Goal: Task Accomplishment & Management: Use online tool/utility

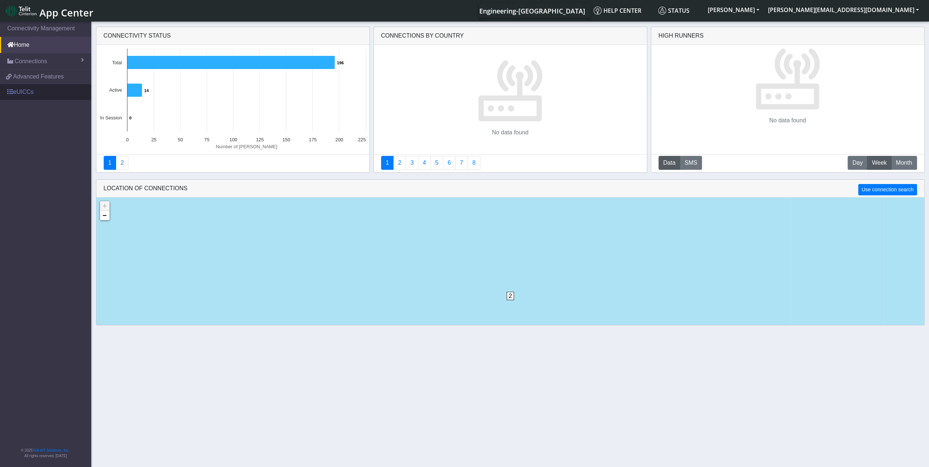
click at [59, 90] on link "eUICCs" at bounding box center [45, 92] width 91 height 16
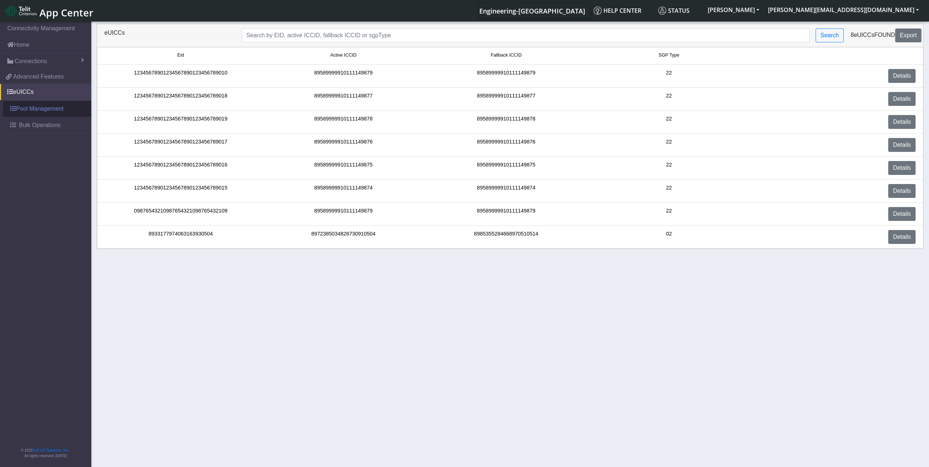
click at [58, 110] on link "Pool Management" at bounding box center [47, 109] width 88 height 16
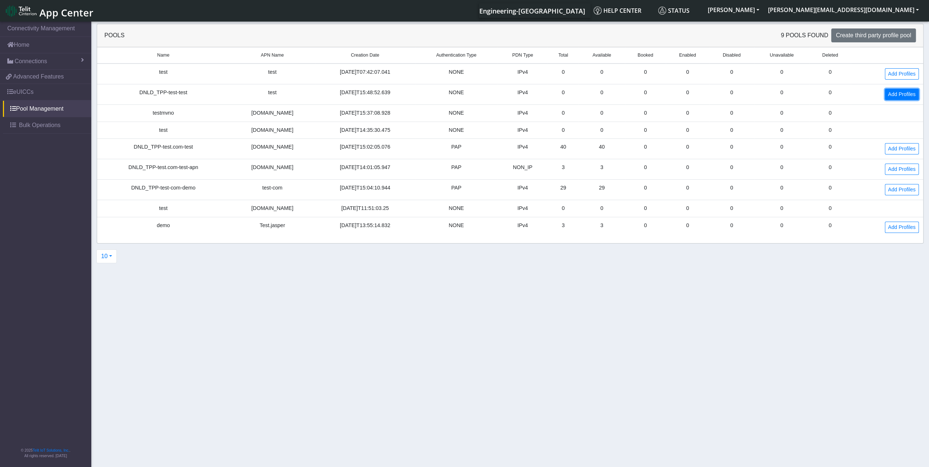
click at [899, 90] on link "Add Profiles" at bounding box center [902, 94] width 34 height 11
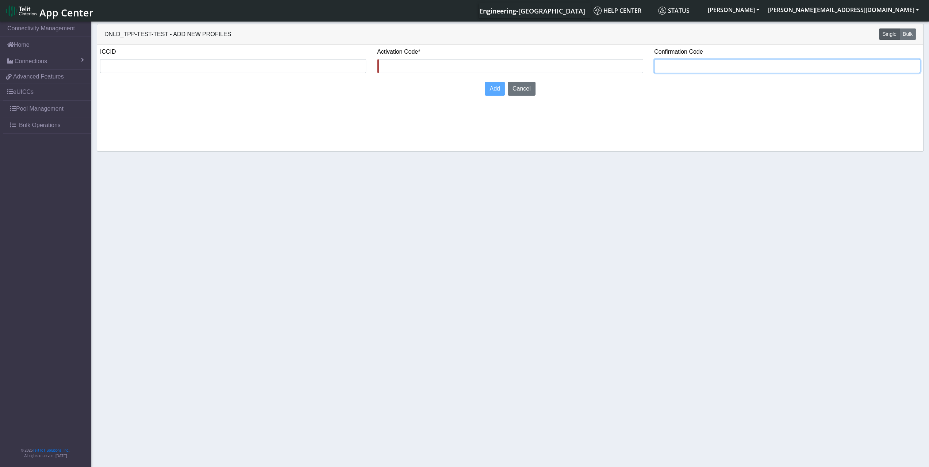
click at [720, 68] on input "text" at bounding box center [787, 66] width 266 height 14
click at [253, 76] on div "ICCID" at bounding box center [233, 62] width 277 height 31
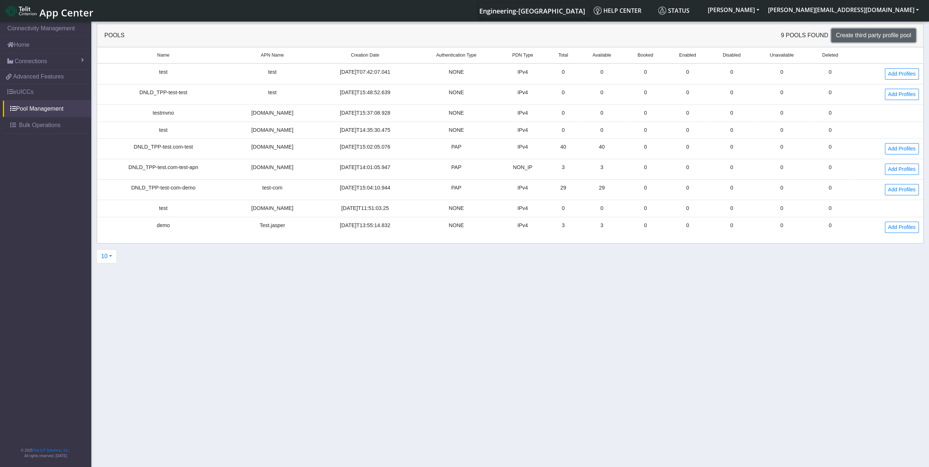
click at [872, 37] on span "Create third party profile pool" at bounding box center [873, 35] width 75 height 6
select select "IPv4"
select select "NONE"
click at [28, 124] on span "Bulk Operations" at bounding box center [40, 125] width 42 height 9
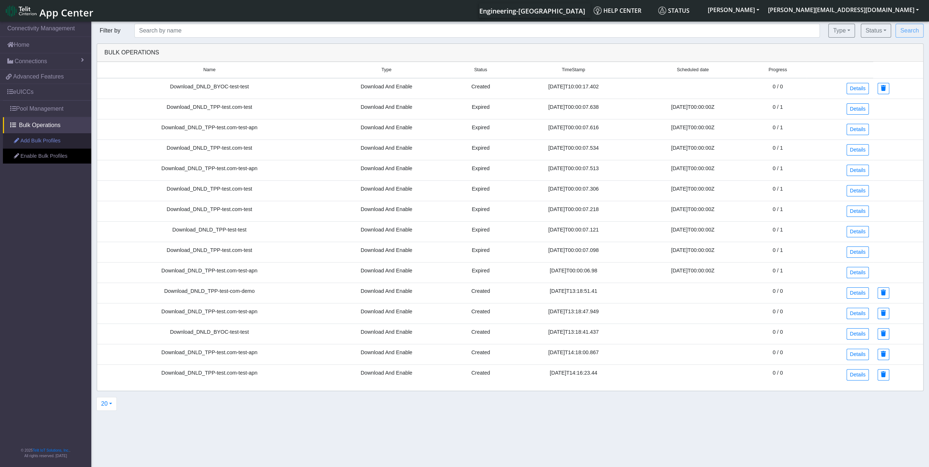
click at [45, 143] on link "Add Bulk Profiles" at bounding box center [47, 140] width 88 height 15
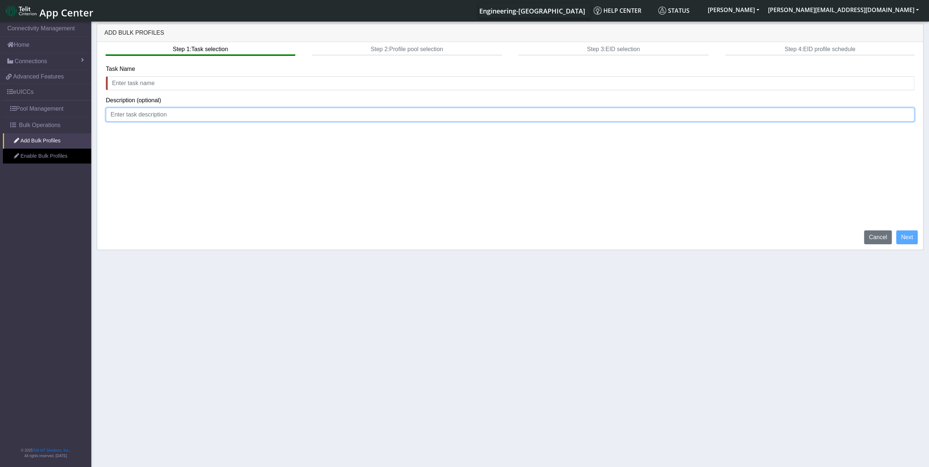
click at [742, 116] on input at bounding box center [510, 115] width 809 height 14
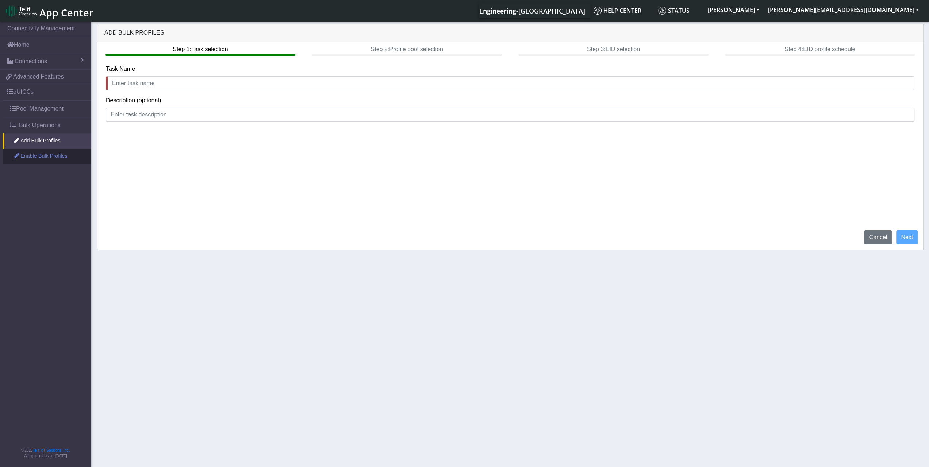
click at [50, 150] on link "Enable Bulk Profiles" at bounding box center [47, 156] width 88 height 15
click at [682, 69] on div "Task Name" at bounding box center [510, 78] width 809 height 26
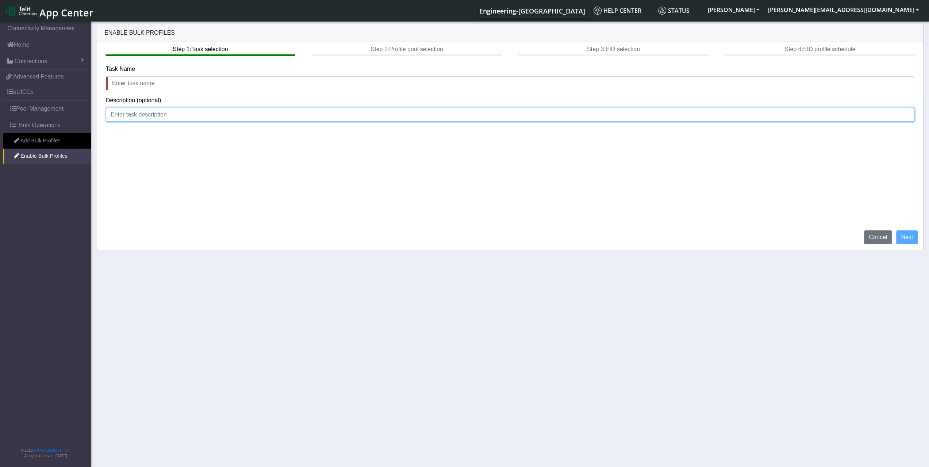
click at [242, 119] on input at bounding box center [510, 115] width 809 height 14
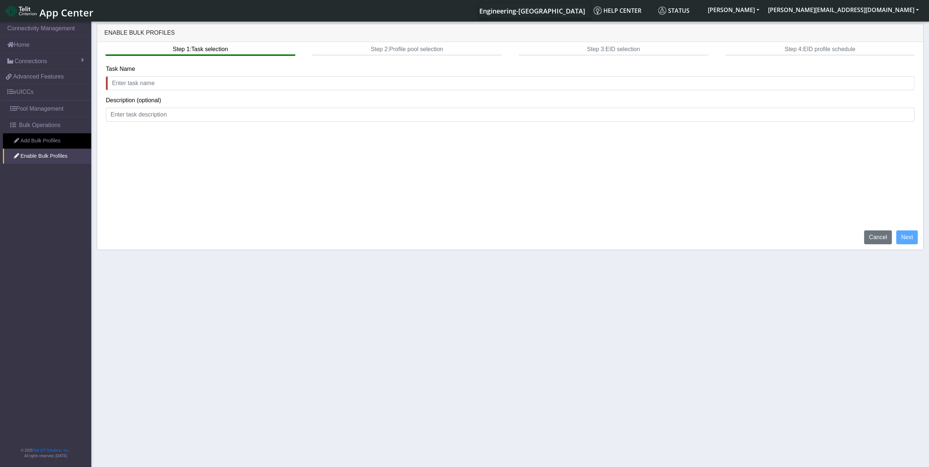
click at [384, 47] on div "Step 1: Task selection Step 2: Profile pool selection Step 3: EID selection Ste…" at bounding box center [510, 49] width 826 height 14
click at [315, 99] on div "Description (optional)" at bounding box center [510, 109] width 809 height 26
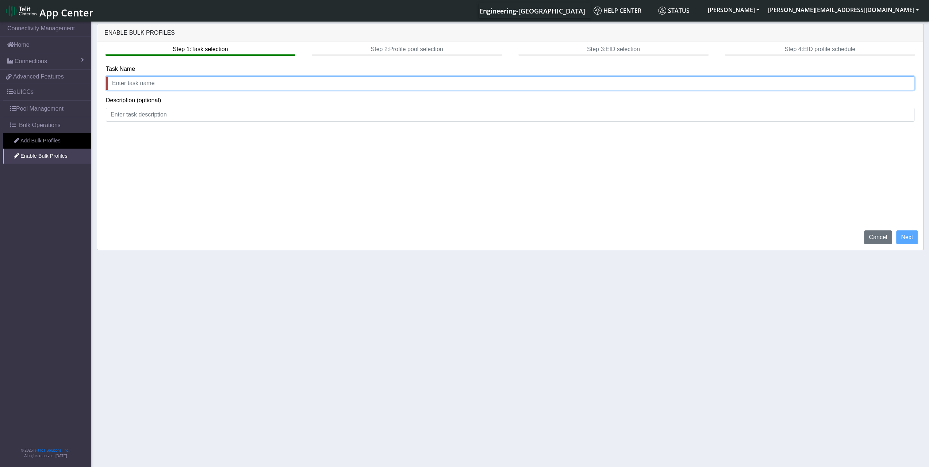
click at [320, 83] on input "text" at bounding box center [510, 83] width 809 height 14
type input "a"
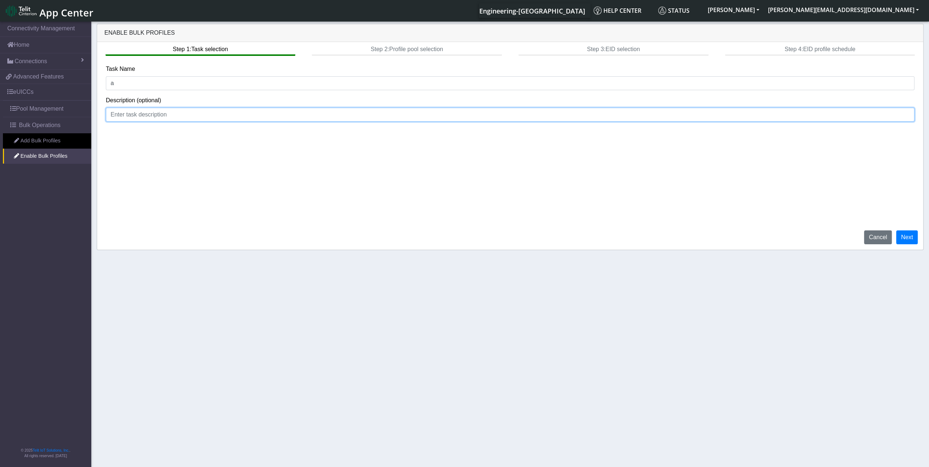
click at [241, 120] on input at bounding box center [510, 115] width 809 height 14
type input "a"
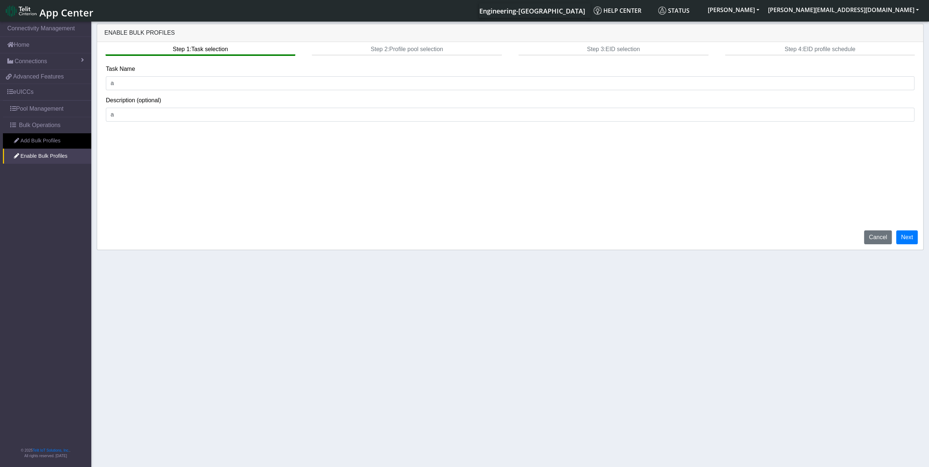
click at [437, 43] on div "Step 1: Task selection Step 2: Profile pool selection Step 3: EID selection Ste…" at bounding box center [510, 49] width 826 height 14
click at [901, 235] on button "Next" at bounding box center [907, 237] width 22 height 14
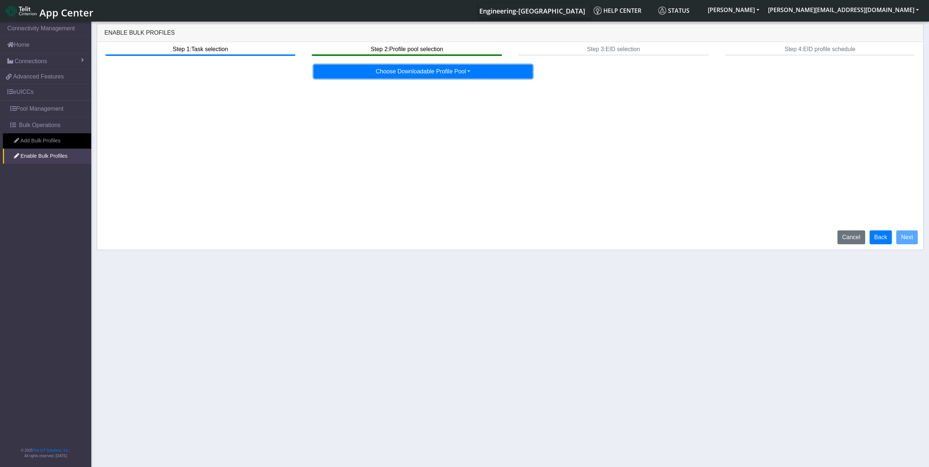
click at [488, 73] on button "Choose Downloadable Profile Pool" at bounding box center [423, 72] width 219 height 14
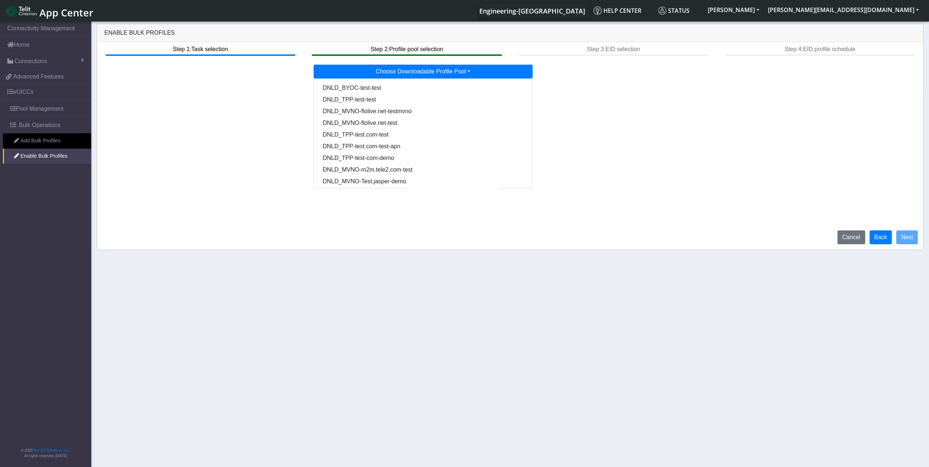
click at [676, 114] on div "Step 1: Task selection Step 2: Profile pool selection Step 3: EID selection Ste…" at bounding box center [510, 146] width 826 height 208
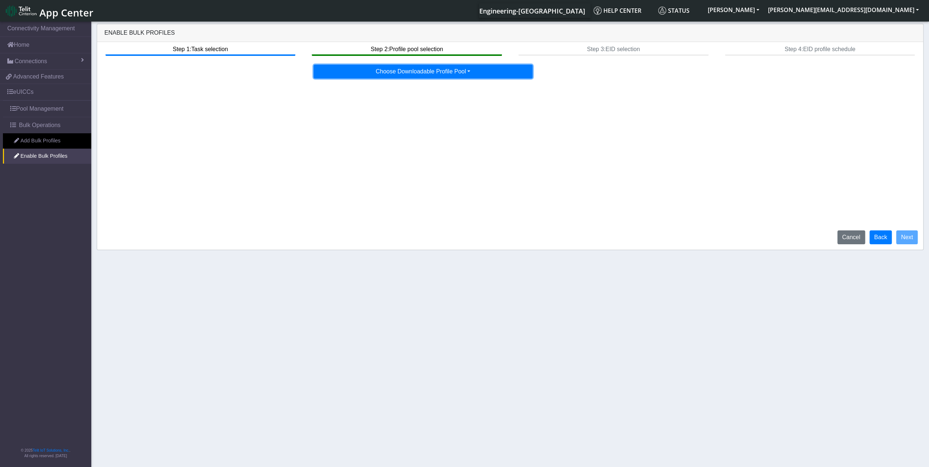
click at [448, 73] on button "Choose Downloadable Profile Pool" at bounding box center [423, 72] width 219 height 14
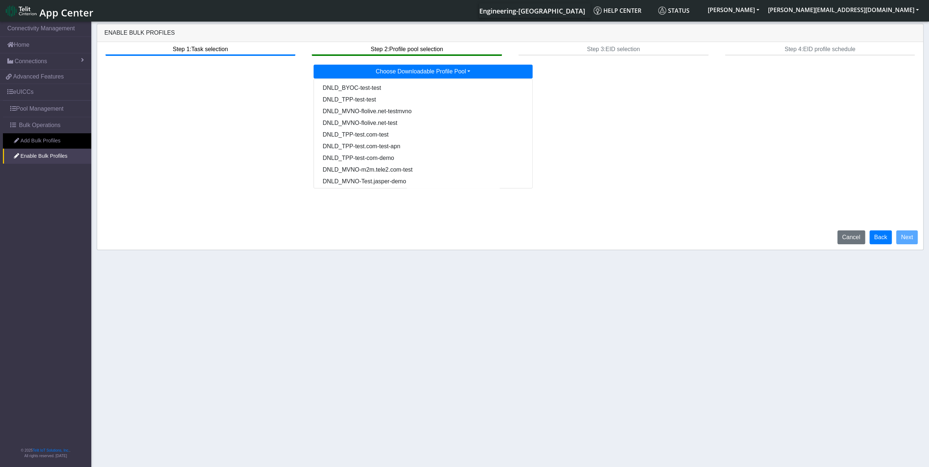
click at [682, 117] on div "Step 1: Task selection Step 2: Profile pool selection Step 3: EID selection Ste…" at bounding box center [510, 146] width 826 height 208
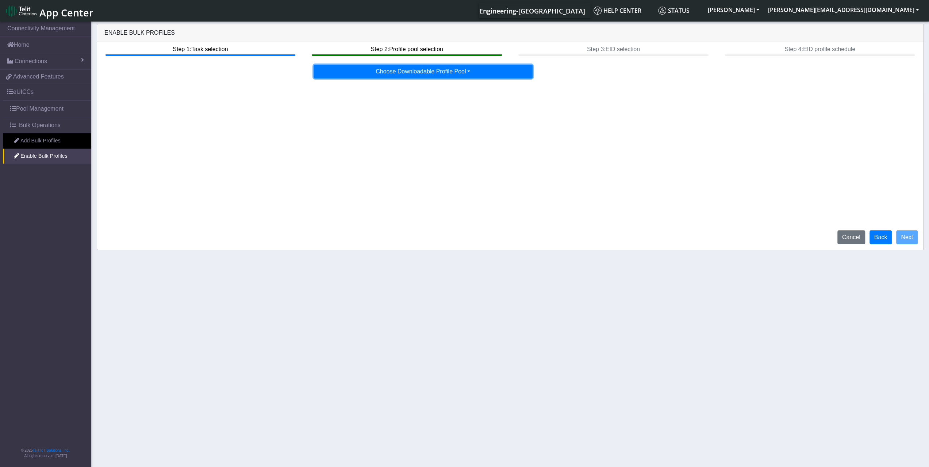
click at [442, 67] on button "Choose Downloadable Profile Pool" at bounding box center [423, 72] width 219 height 14
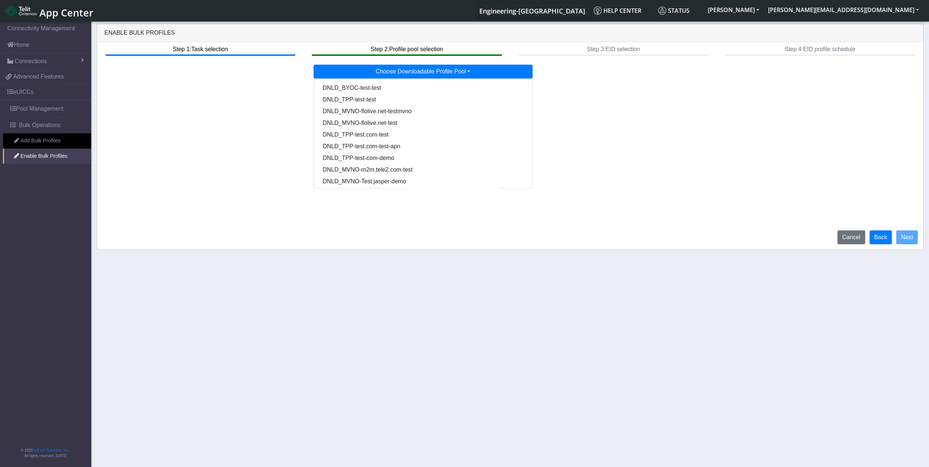
click at [642, 141] on div "Step 1: Task selection Step 2: Profile pool selection Step 3: EID selection Ste…" at bounding box center [510, 146] width 826 height 208
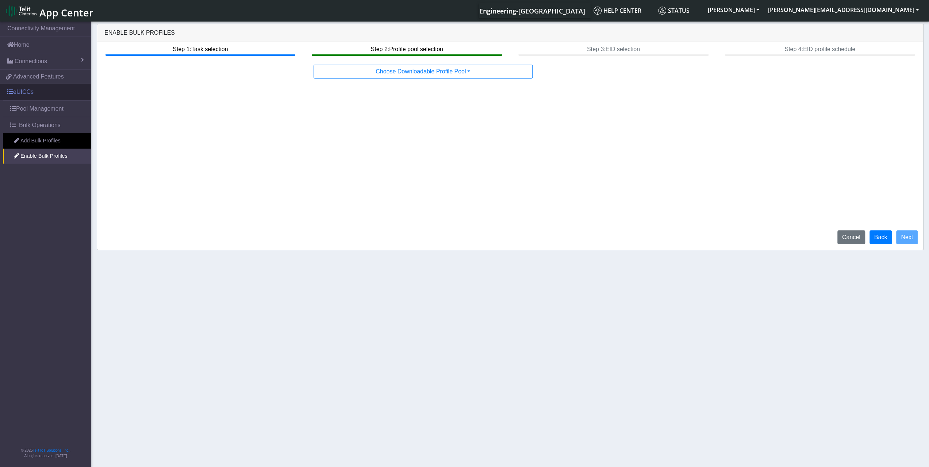
click at [33, 91] on link "eUICCs" at bounding box center [45, 92] width 91 height 16
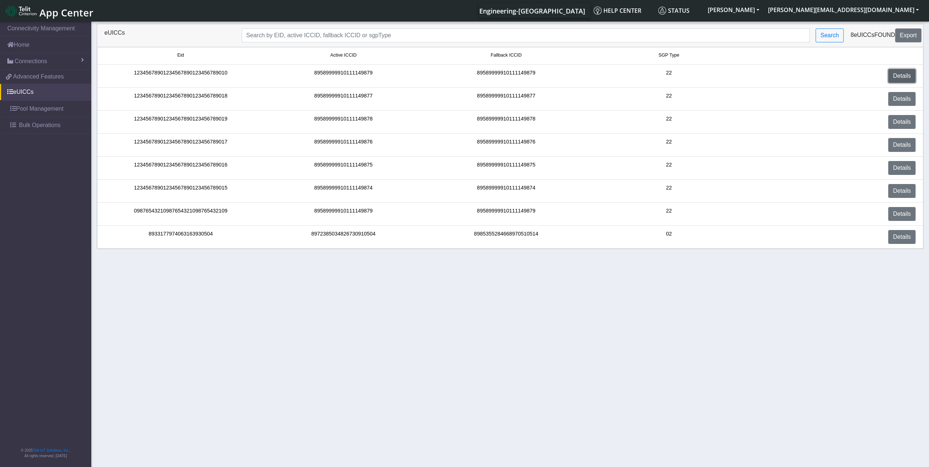
click at [894, 72] on link "Details" at bounding box center [901, 76] width 27 height 14
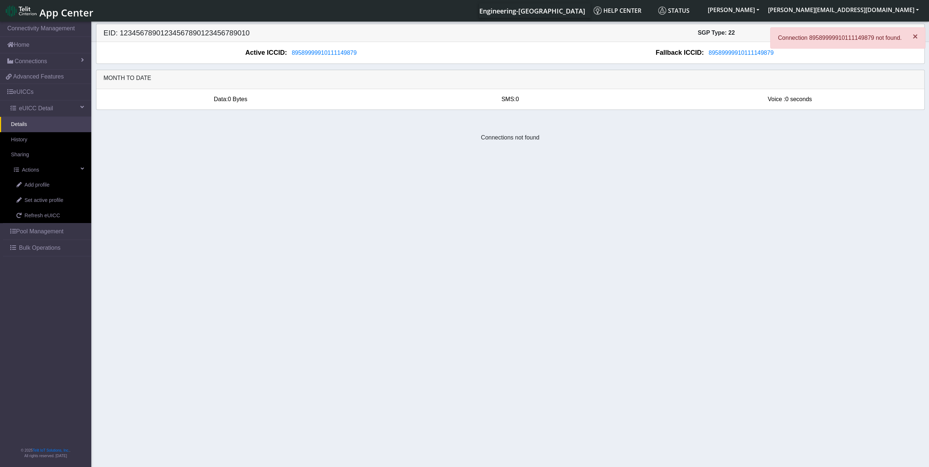
click at [915, 34] on span "×" at bounding box center [915, 36] width 5 height 10
click at [57, 188] on link "Add profile" at bounding box center [48, 184] width 86 height 15
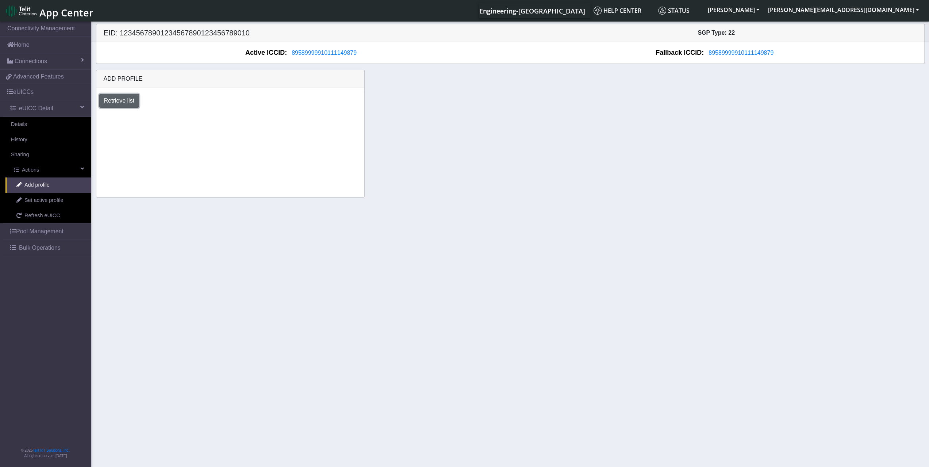
click at [120, 103] on button "Retrieve list" at bounding box center [119, 101] width 40 height 14
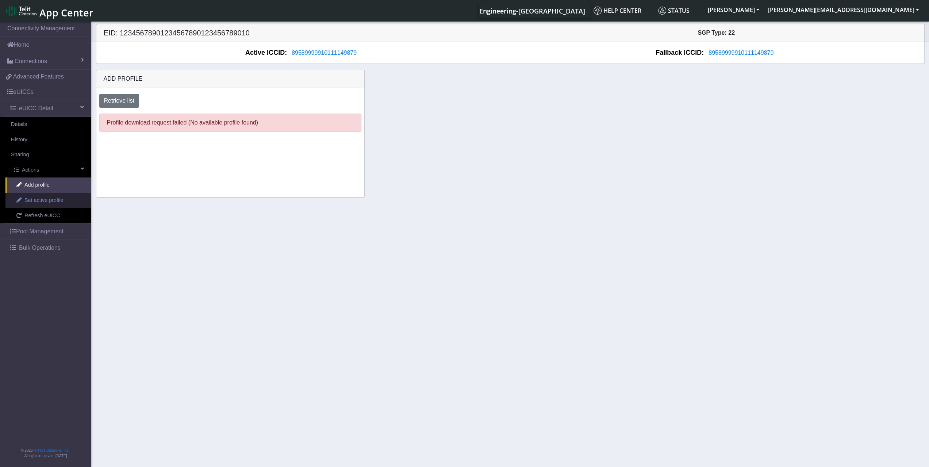
click at [74, 194] on link "Set active profile" at bounding box center [48, 200] width 86 height 15
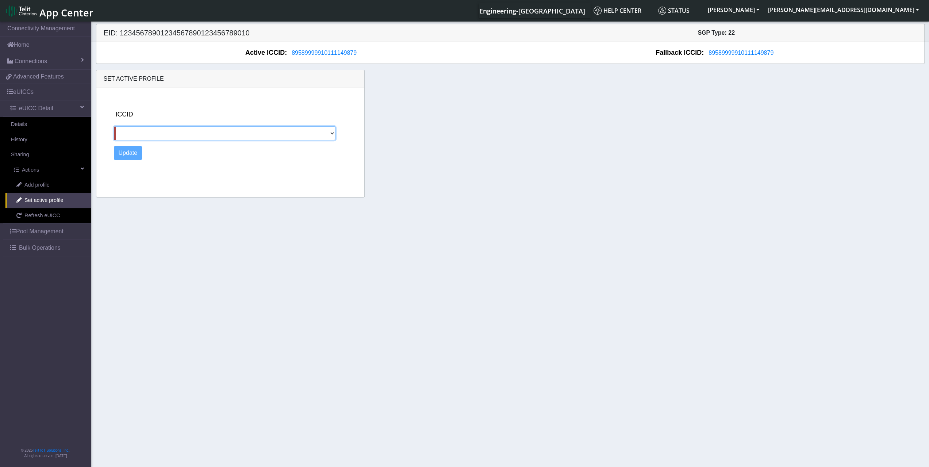
click at [202, 132] on select at bounding box center [225, 133] width 222 height 14
click at [55, 178] on link "Add profile" at bounding box center [48, 184] width 86 height 15
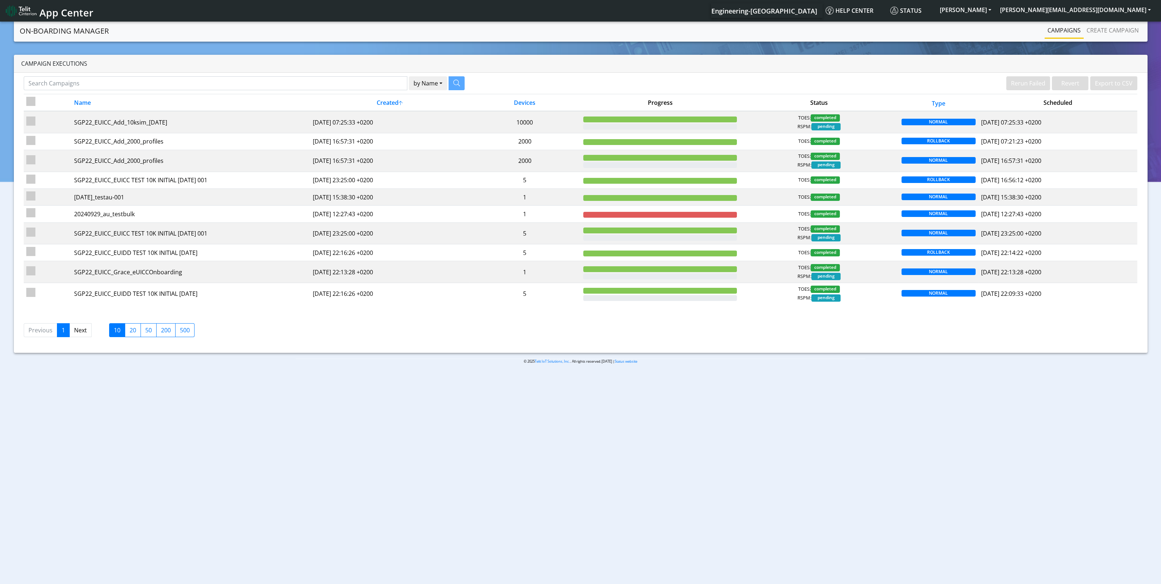
drag, startPoint x: 380, startPoint y: 100, endPoint x: 459, endPoint y: 314, distance: 228.6
click at [459, 314] on div "by Name Name Device Rerun Failed Revert Export to CSV Name Created Devices Prog…" at bounding box center [581, 213] width 1134 height 280
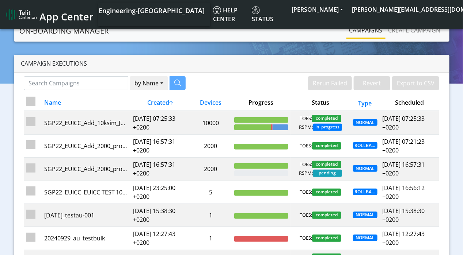
click at [409, 101] on th "Scheduled" at bounding box center [410, 102] width 60 height 17
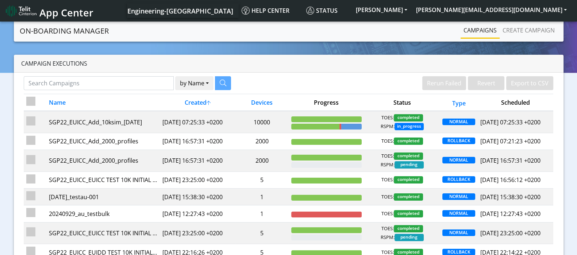
drag, startPoint x: 44, startPoint y: 101, endPoint x: 371, endPoint y: 85, distance: 326.7
click at [371, 85] on div "Rerun Failed Revert Export to CSV" at bounding box center [424, 84] width 260 height 16
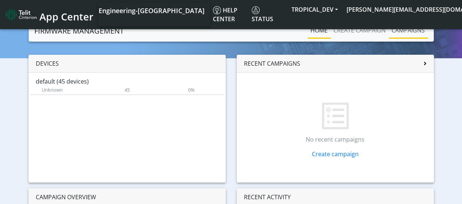
click at [406, 33] on link "Campaigns" at bounding box center [407, 30] width 39 height 15
